Goal: Use online tool/utility: Utilize a website feature to perform a specific function

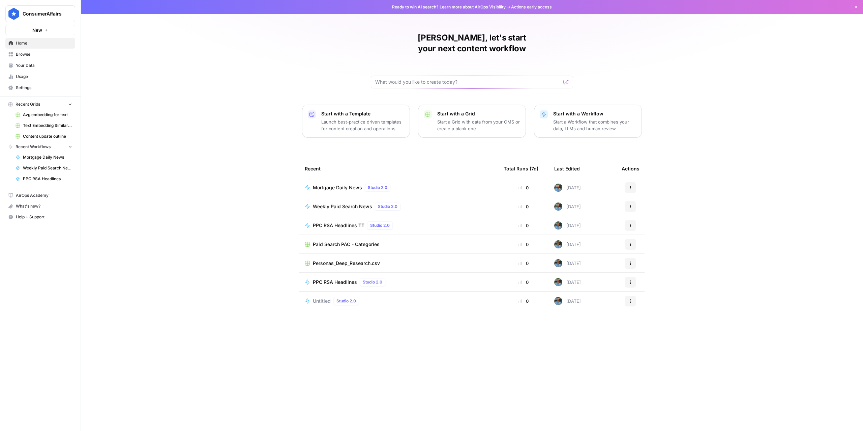
click at [631, 204] on icon "button" at bounding box center [631, 206] width 4 height 4
click at [651, 256] on span "Duplicate" at bounding box center [666, 255] width 54 height 7
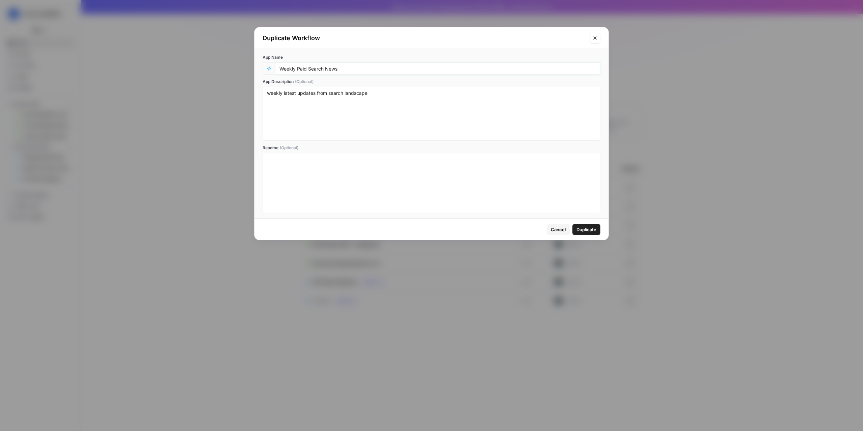
click at [349, 71] on input "Weekly Paid Search News" at bounding box center [438, 68] width 317 height 6
drag, startPoint x: 354, startPoint y: 70, endPoint x: 280, endPoint y: 68, distance: 74.2
click at [280, 68] on input "Weekly Paid Search News" at bounding box center [438, 68] width 317 height 6
click at [294, 76] on div "App Name Competitor App Description (Optional) weekly latest updates from searc…" at bounding box center [432, 133] width 354 height 169
click at [294, 68] on input "Competitor" at bounding box center [438, 68] width 317 height 6
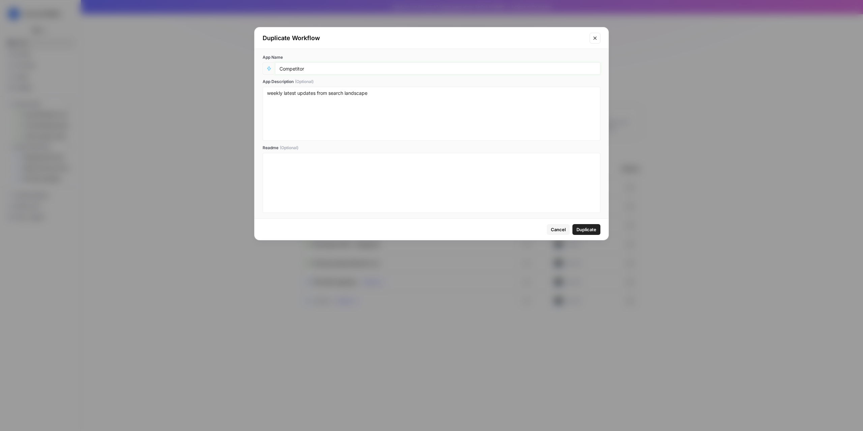
click at [294, 68] on input "Competitor" at bounding box center [438, 68] width 317 height 6
click at [290, 70] on input "Promo Insights" at bounding box center [438, 68] width 317 height 6
click at [349, 67] on input "Competitor Insights" at bounding box center [438, 68] width 317 height 6
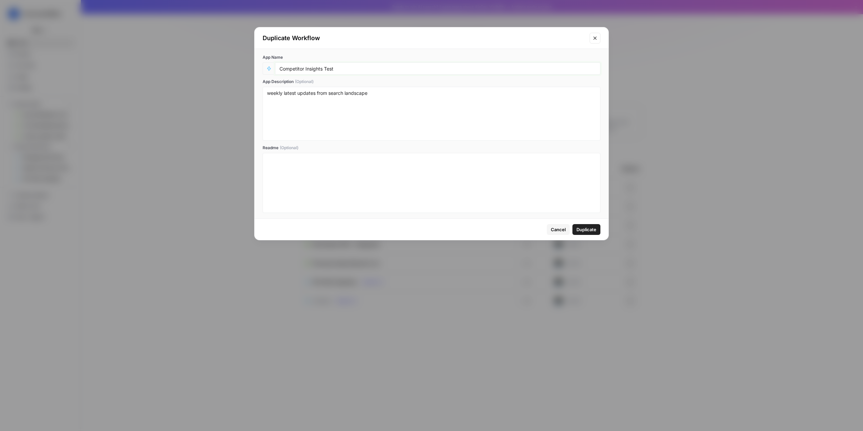
click at [294, 69] on input "Competitor Insights Test" at bounding box center [438, 68] width 317 height 6
type input "Brand Insights Test"
click at [342, 118] on textarea "weekly latest updates from search landscape" at bounding box center [431, 114] width 329 height 48
click at [331, 99] on textarea "weekly latest updates from search landscape" at bounding box center [431, 114] width 329 height 48
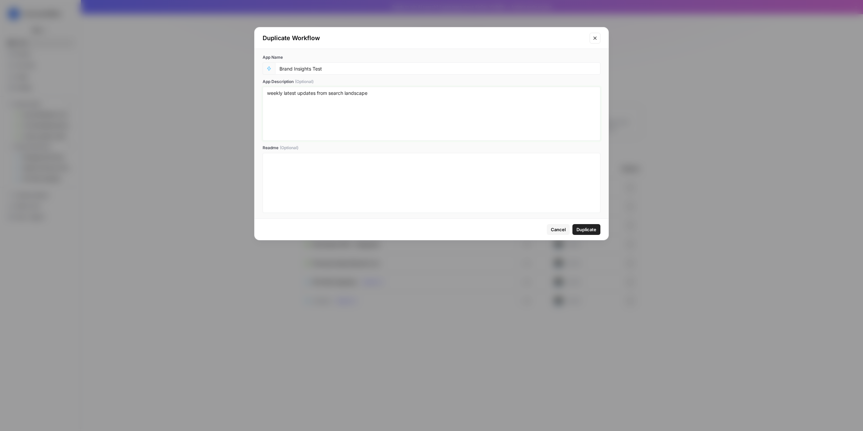
click at [331, 99] on textarea "weekly latest updates from search landscape" at bounding box center [431, 114] width 329 height 48
click at [370, 95] on textarea "weekly latest updates from search landscape" at bounding box center [431, 114] width 329 height 48
drag, startPoint x: 375, startPoint y: 95, endPoint x: 328, endPoint y: 94, distance: 46.9
click at [328, 94] on textarea "weekly latest updates from search landscape" at bounding box center [431, 114] width 329 height 48
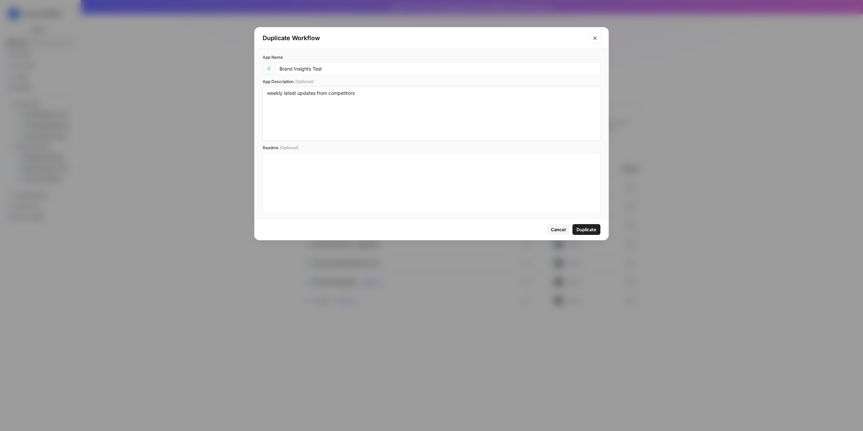
type textarea "weekly latest updates from competitors"
click at [280, 67] on input "Brand Insights Test" at bounding box center [438, 68] width 317 height 6
type input "Competitor Insights Test"
drag, startPoint x: 584, startPoint y: 227, endPoint x: 509, endPoint y: 152, distance: 106.1
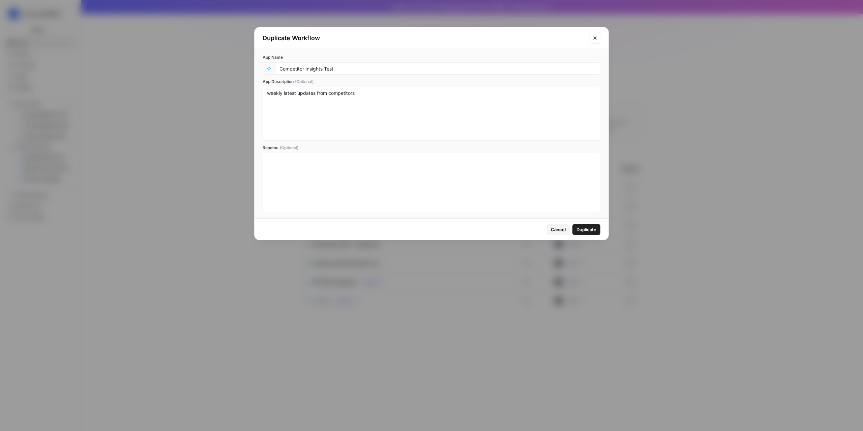
click at [510, 154] on div "Duplicate Workflow App Name Competitor Insights Test App Description (Optional)…" at bounding box center [431, 133] width 355 height 213
click at [589, 228] on span "Duplicate" at bounding box center [587, 229] width 20 height 7
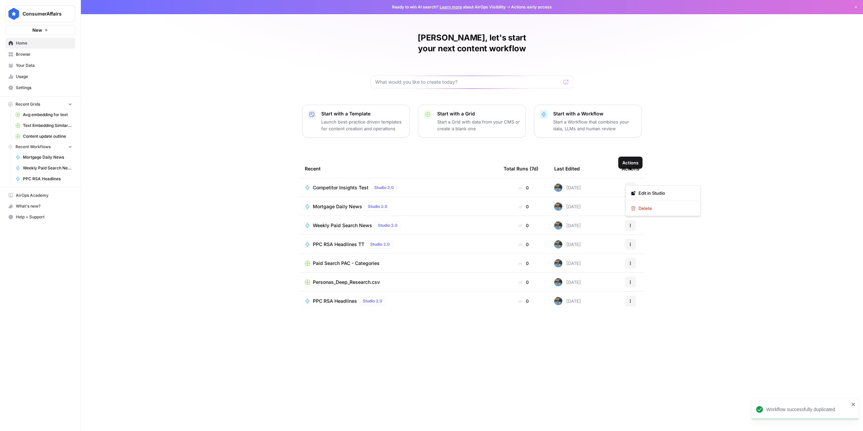
click at [631, 185] on icon "button" at bounding box center [631, 187] width 4 height 4
click at [648, 193] on span "Edit in Studio" at bounding box center [666, 193] width 54 height 7
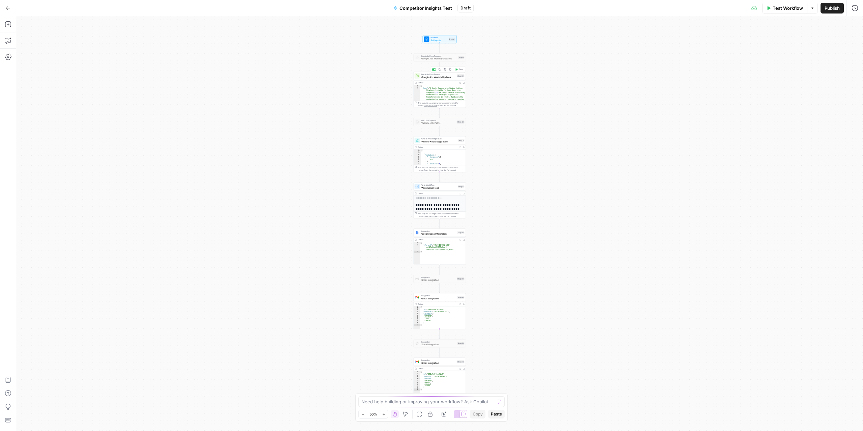
click at [435, 76] on span "Google Ads Weekly Updates" at bounding box center [439, 76] width 34 height 3
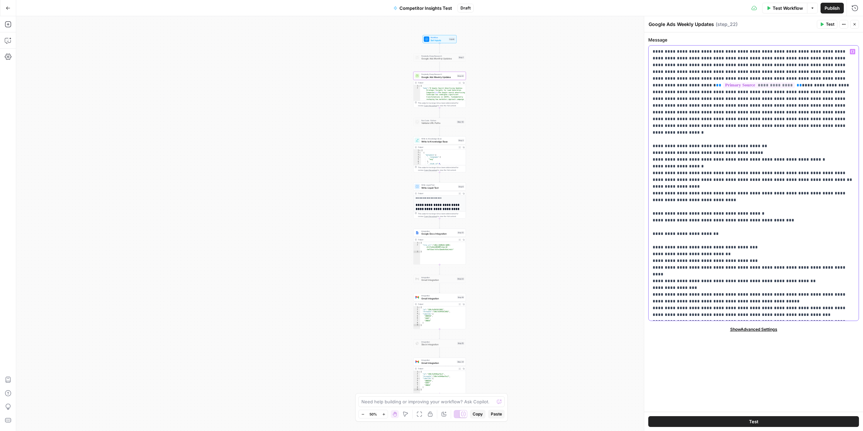
click at [718, 36] on label "Message" at bounding box center [753, 39] width 211 height 7
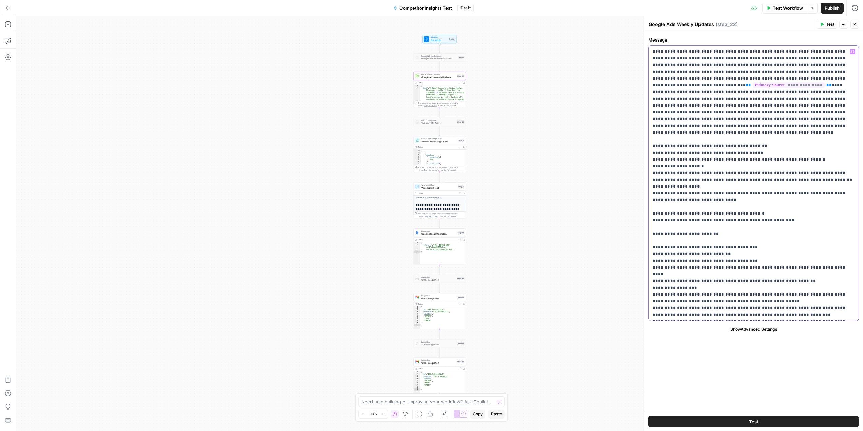
click at [435, 72] on div at bounding box center [434, 71] width 4 height 2
click at [439, 116] on span "Gmail Integration" at bounding box center [439, 115] width 34 height 3
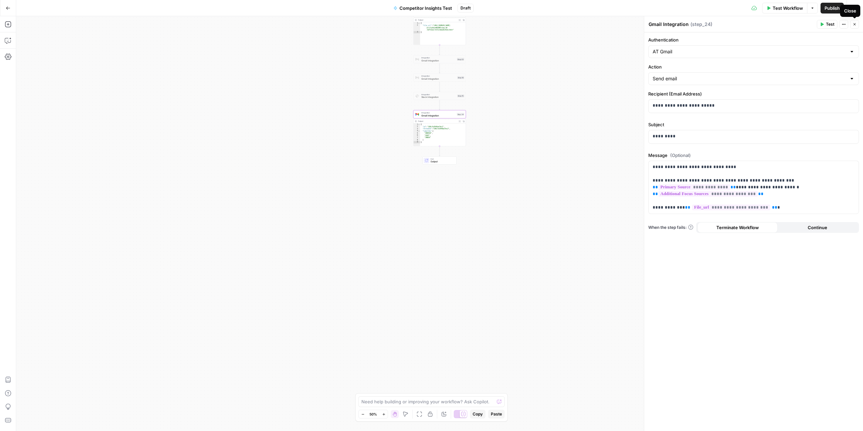
click at [855, 25] on icon "button" at bounding box center [855, 24] width 4 height 4
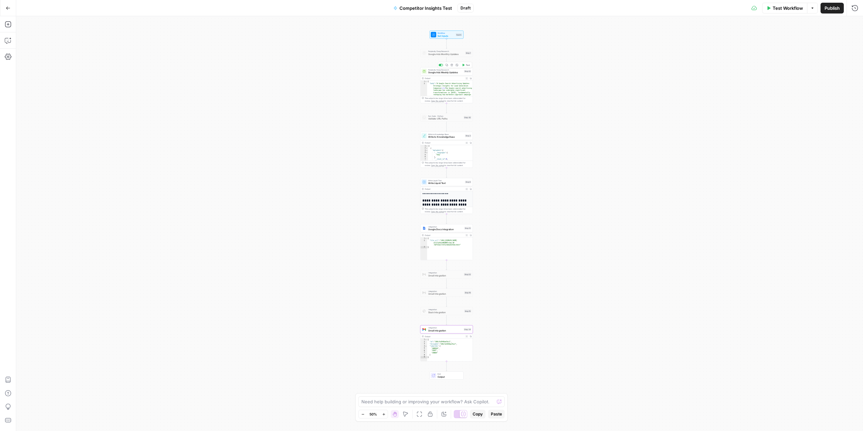
click at [443, 70] on span "Perplexity Deep Research" at bounding box center [445, 69] width 34 height 3
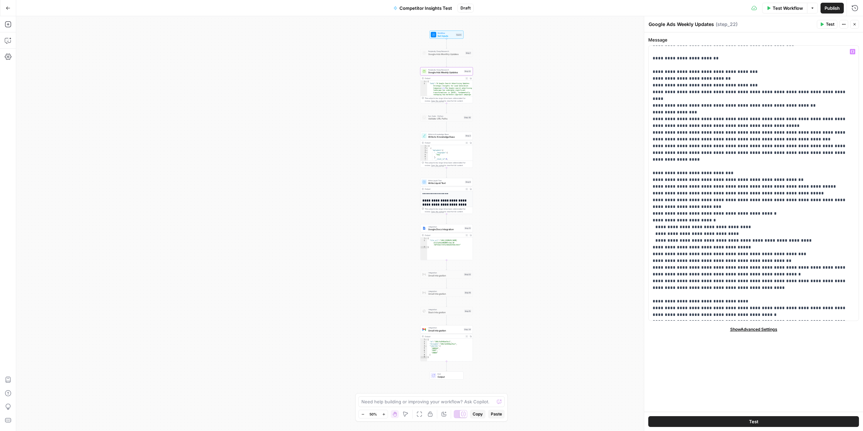
scroll to position [180, 0]
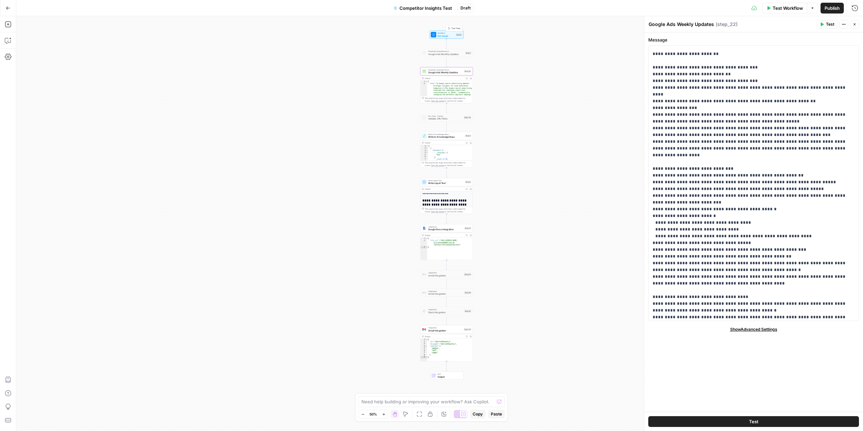
click at [448, 33] on span "Workflow" at bounding box center [446, 33] width 17 height 3
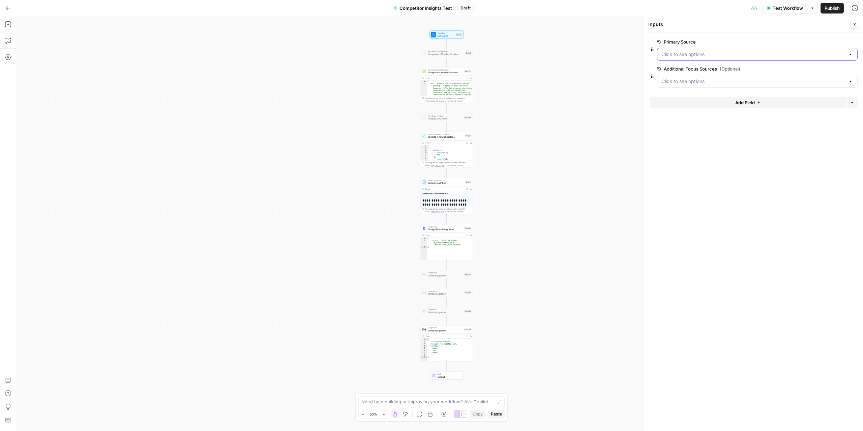
click at [707, 56] on Source "Primary Source" at bounding box center [754, 54] width 184 height 7
click at [699, 194] on form "Primary Source edit field Delete group Additional Focus Sources (Optional) edit…" at bounding box center [753, 231] width 219 height 398
click at [702, 53] on Source "Primary Source" at bounding box center [754, 54] width 184 height 7
click at [836, 39] on span "edit field" at bounding box center [832, 41] width 15 height 5
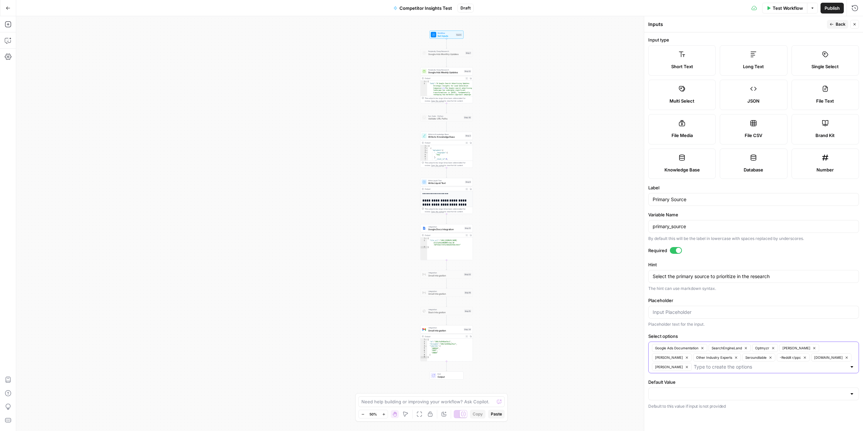
click at [704, 349] on icon "button" at bounding box center [703, 348] width 4 height 4
click at [690, 349] on icon "button" at bounding box center [690, 348] width 4 height 4
click at [673, 349] on icon "button" at bounding box center [673, 348] width 4 height 4
click at [685, 348] on icon "button" at bounding box center [687, 348] width 4 height 4
click at [685, 347] on icon "button" at bounding box center [687, 348] width 4 height 4
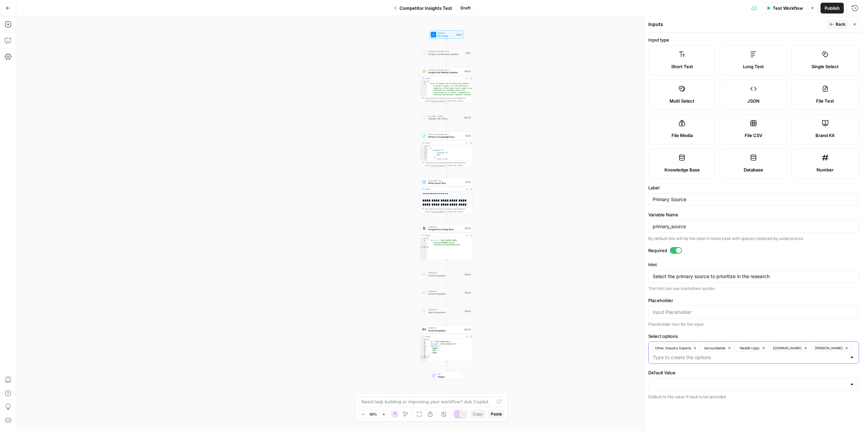
click at [696, 347] on icon "button" at bounding box center [695, 348] width 4 height 4
click at [681, 349] on icon "button" at bounding box center [680, 348] width 2 height 2
click at [682, 349] on icon "button" at bounding box center [681, 348] width 4 height 4
click at [727, 349] on icon "button" at bounding box center [729, 348] width 4 height 4
click at [714, 351] on input "Select options" at bounding box center [771, 347] width 152 height 7
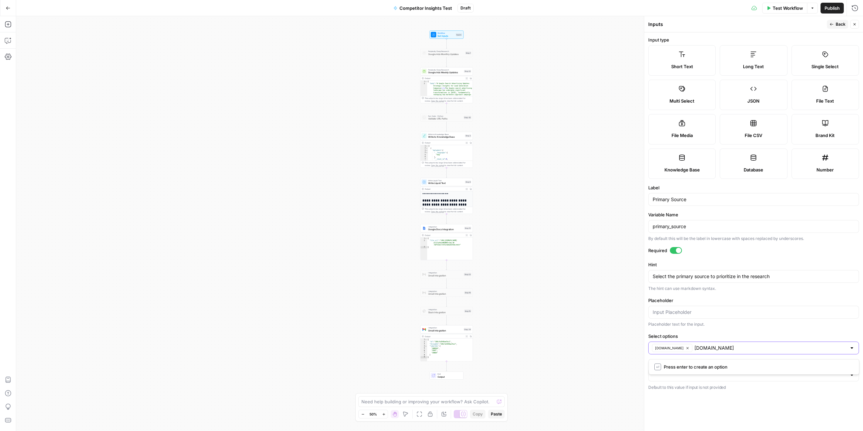
type input "[DOMAIN_NAME]"
click at [676, 383] on div "Default Value Default to this value if input is not provided" at bounding box center [753, 374] width 211 height 31
click at [675, 377] on input "Default Value" at bounding box center [750, 374] width 194 height 7
click at [672, 415] on span "[DOMAIN_NAME]" at bounding box center [753, 412] width 197 height 7
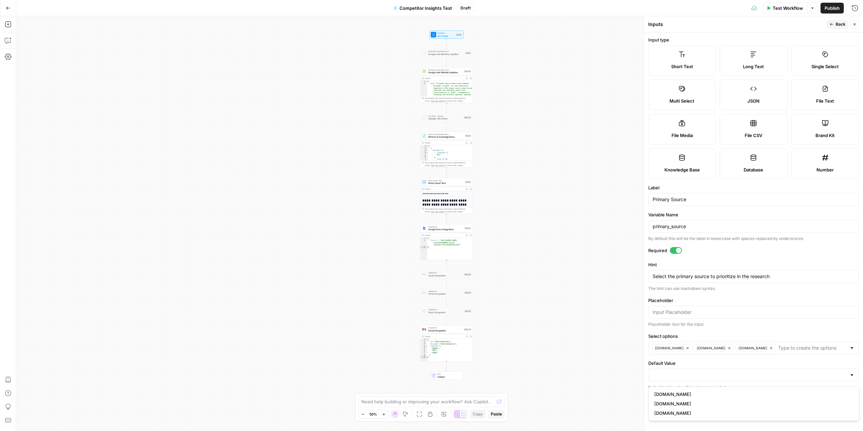
type input "[DOMAIN_NAME]"
click at [694, 361] on label "Default Value" at bounding box center [753, 362] width 211 height 7
click at [694, 371] on input "[DOMAIN_NAME]" at bounding box center [750, 374] width 194 height 7
click at [678, 413] on span "[DOMAIN_NAME]" at bounding box center [750, 412] width 191 height 7
type input "[DOMAIN_NAME]"
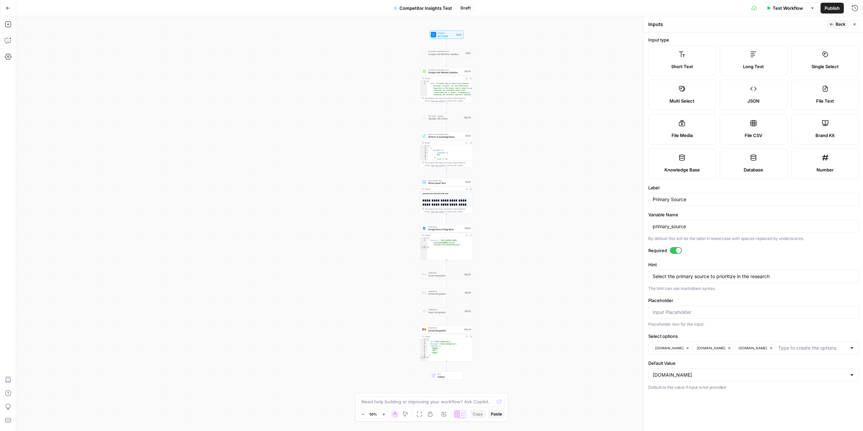
click at [444, 71] on span "Google Ads Weekly Updates" at bounding box center [445, 72] width 34 height 3
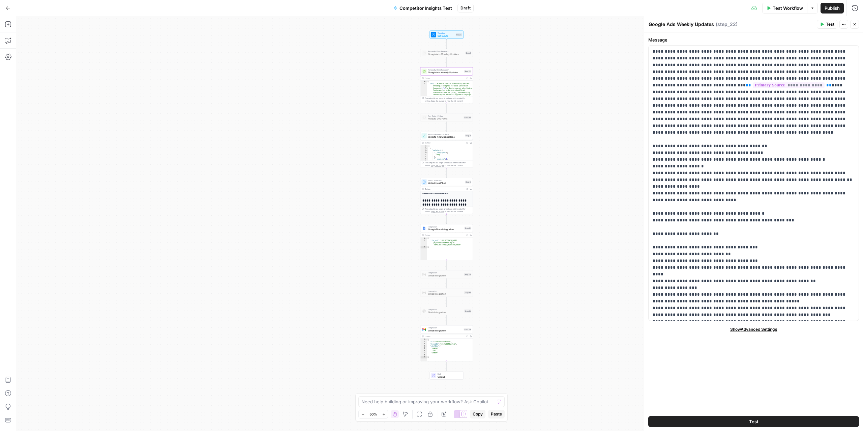
click at [444, 33] on span "Workflow" at bounding box center [446, 33] width 17 height 3
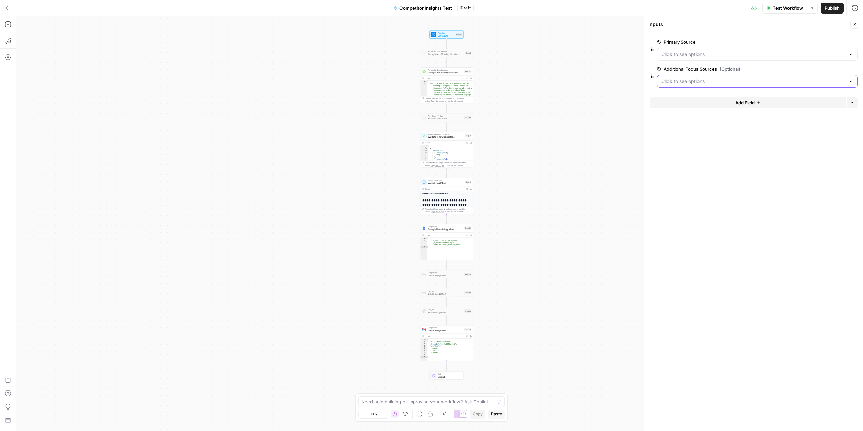
click at [704, 79] on Sources "Additional Focus Sources (Optional)" at bounding box center [754, 81] width 184 height 7
click at [840, 68] on button "edit field" at bounding box center [836, 69] width 26 height 8
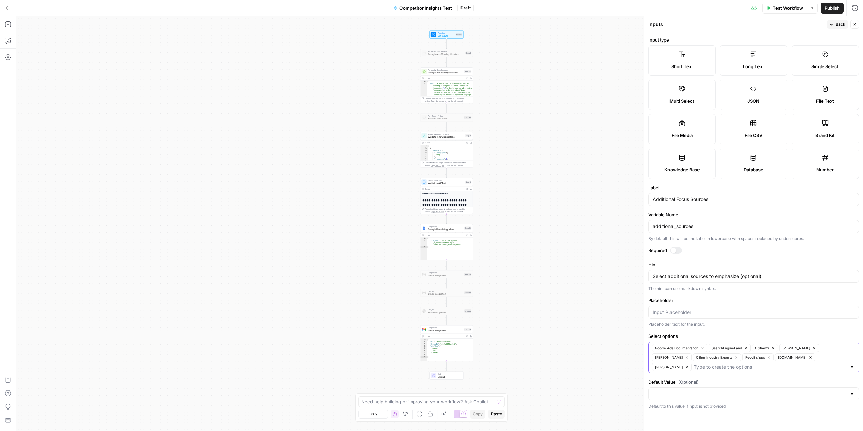
click at [704, 349] on icon "button" at bounding box center [703, 348] width 4 height 4
click at [691, 350] on icon "button" at bounding box center [690, 348] width 4 height 4
click at [672, 348] on icon "button" at bounding box center [673, 348] width 2 height 2
click at [685, 348] on icon "button" at bounding box center [687, 348] width 4 height 4
click at [685, 349] on icon "button" at bounding box center [687, 348] width 4 height 4
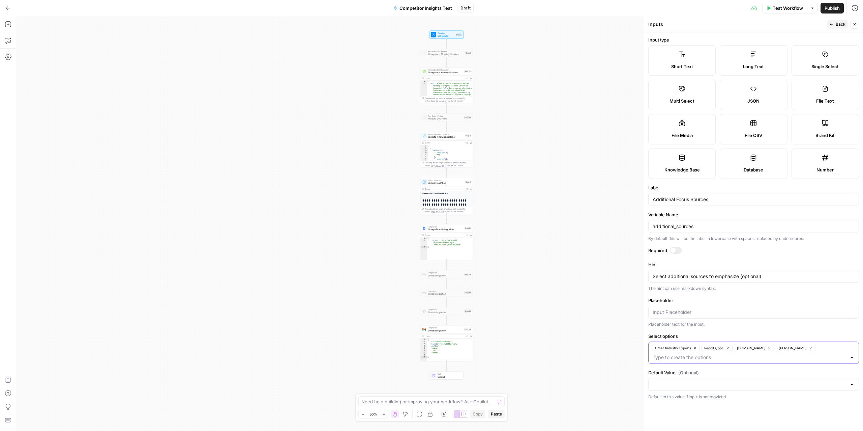
drag, startPoint x: 805, startPoint y: 349, endPoint x: 805, endPoint y: 382, distance: 32.7
click at [805, 382] on form "Input type Short Text Long Text Single Select Multi Select JSON File Text File …" at bounding box center [753, 231] width 219 height 398
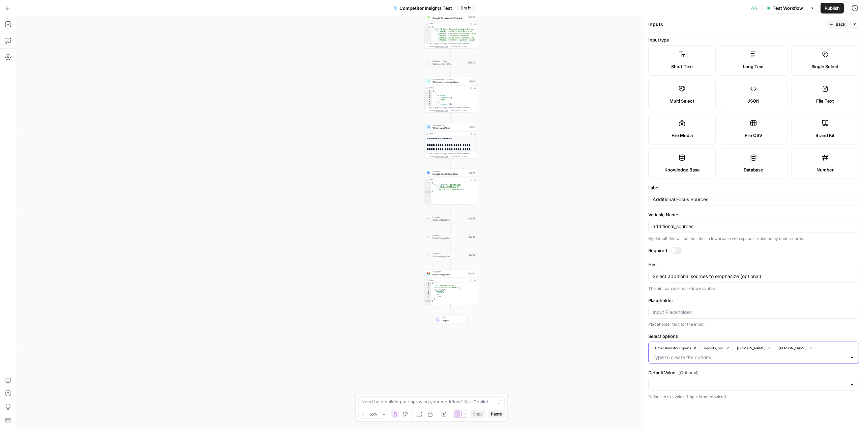
click at [809, 348] on icon "button" at bounding box center [811, 348] width 4 height 4
click at [814, 351] on input "Select options" at bounding box center [812, 347] width 70 height 7
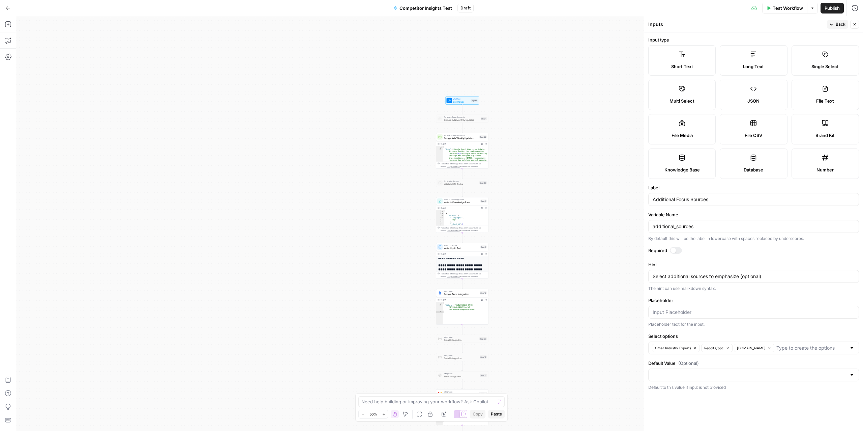
click at [568, 6] on div "Test Workflow Options Publish Run History" at bounding box center [669, 8] width 390 height 16
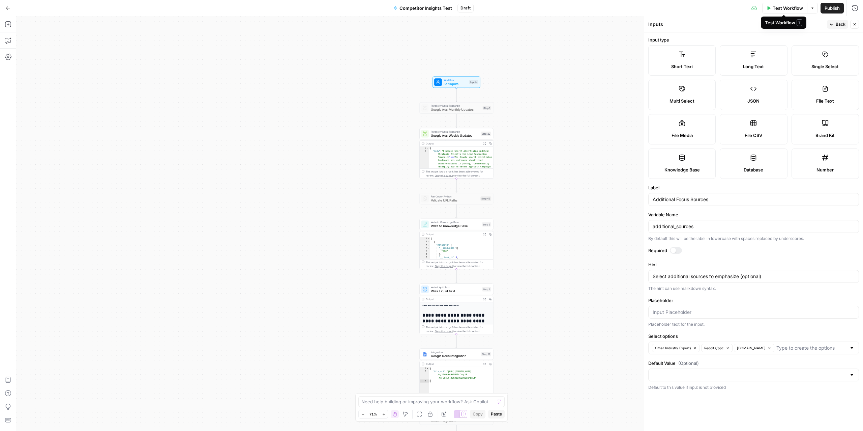
click at [719, 9] on div "Test Workflow Options Publish Run History" at bounding box center [669, 8] width 390 height 16
click at [458, 138] on span "Google Ads Weekly Updates" at bounding box center [455, 135] width 48 height 5
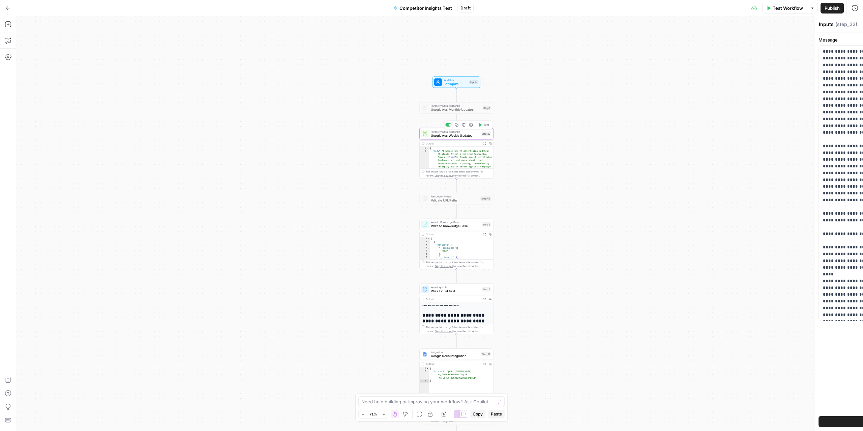
type textarea "Google Ads Weekly Updates"
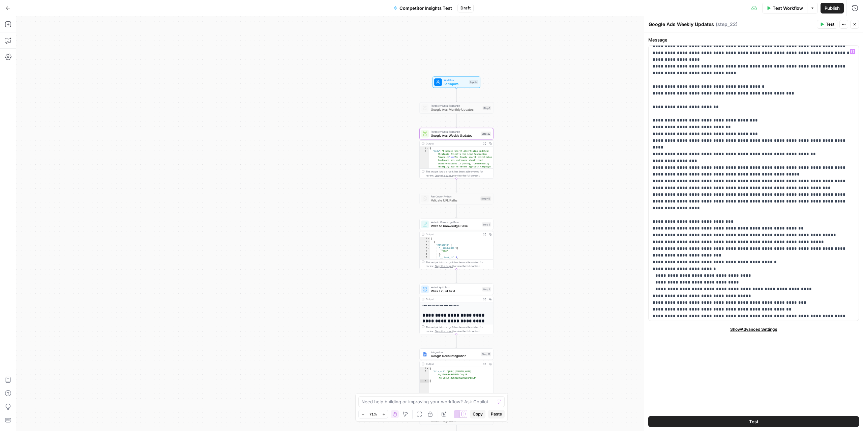
scroll to position [136, 0]
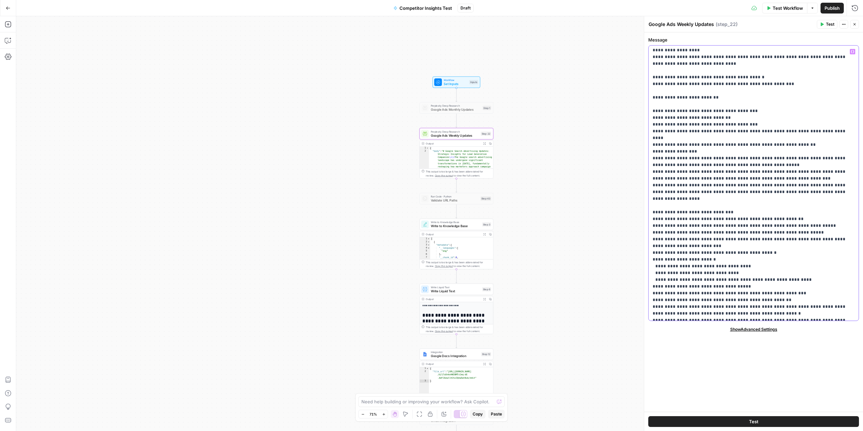
drag, startPoint x: 689, startPoint y: 146, endPoint x: 656, endPoint y: 145, distance: 33.4
click at [775, 8] on span "Test Workflow" at bounding box center [788, 8] width 30 height 7
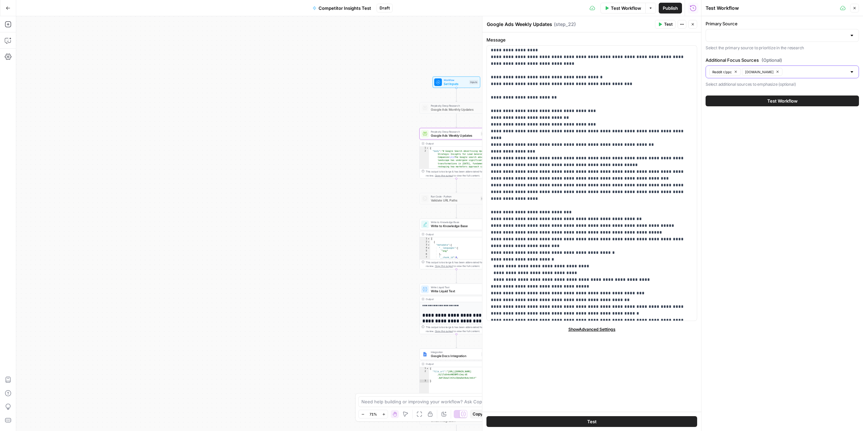
click at [791, 71] on input "Additional Focus Sources (Optional)" at bounding box center [816, 71] width 62 height 7
click at [760, 37] on input "Primary Source" at bounding box center [778, 35] width 137 height 7
click at [728, 72] on span "[DOMAIN_NAME]" at bounding box center [781, 71] width 139 height 7
type input "[DOMAIN_NAME]"
click at [760, 103] on button "Test Workflow" at bounding box center [782, 100] width 153 height 11
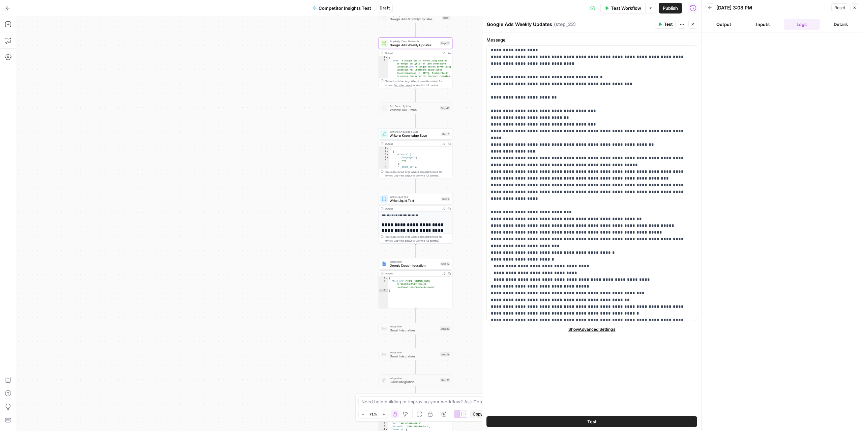
click at [632, 11] on span "Test Workflow" at bounding box center [626, 8] width 30 height 7
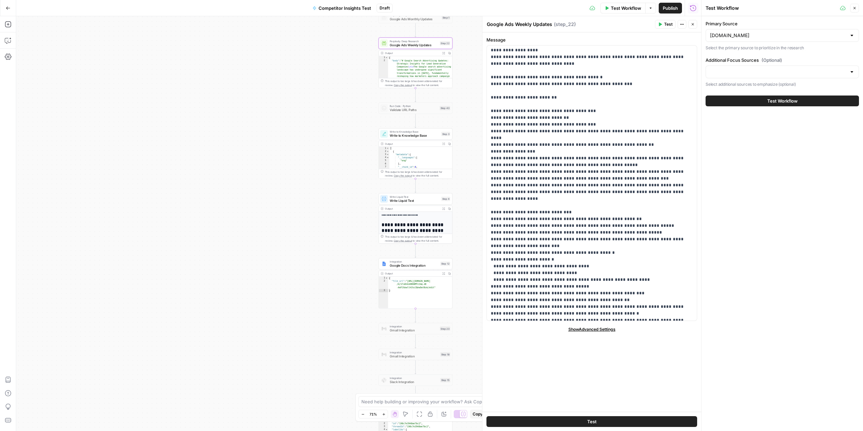
click at [764, 68] on div at bounding box center [782, 71] width 153 height 13
click at [751, 88] on span "Other Industry Experts" at bounding box center [781, 89] width 139 height 7
click at [749, 178] on div "Primary Source [DOMAIN_NAME] Select the primary source to prioritize in the res…" at bounding box center [783, 223] width 162 height 414
click at [768, 104] on span "Test Workflow" at bounding box center [783, 100] width 30 height 7
